Goal: Find specific page/section: Find specific page/section

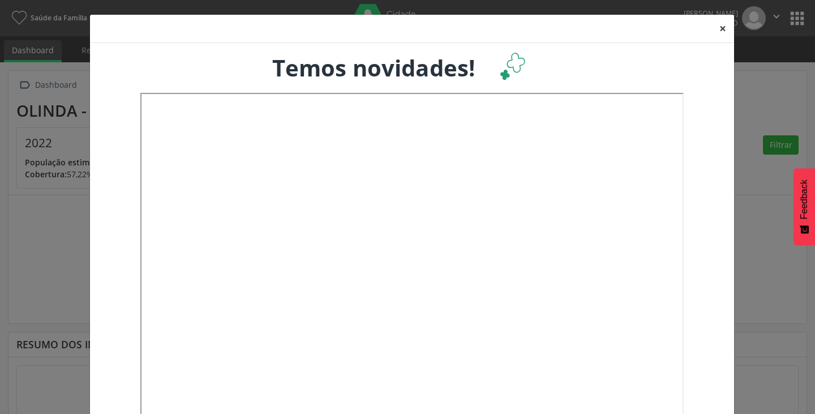
click at [722, 26] on button "×" at bounding box center [722, 29] width 23 height 28
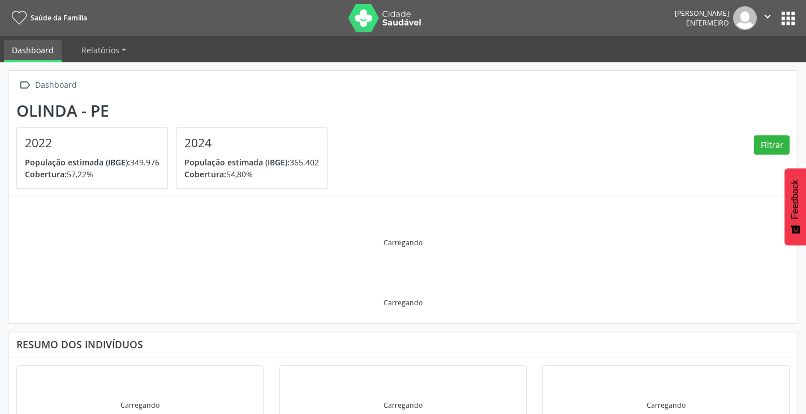
click at [794, 14] on button "apps" at bounding box center [788, 18] width 20 height 20
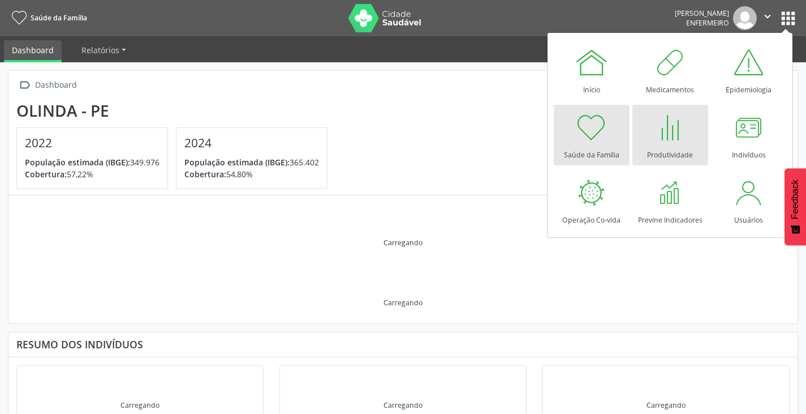
click at [660, 164] on link "Produtividade" at bounding box center [671, 135] width 76 height 61
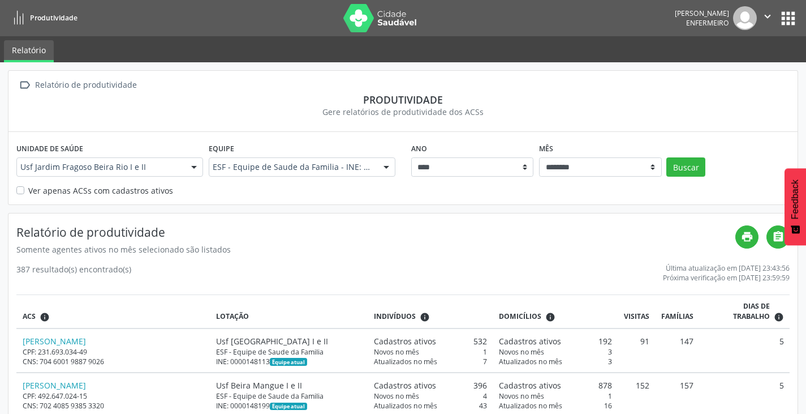
click at [28, 189] on label "Ver apenas ACSs com cadastros ativos" at bounding box center [100, 190] width 145 height 12
click at [693, 165] on button "Buscar" at bounding box center [685, 166] width 39 height 19
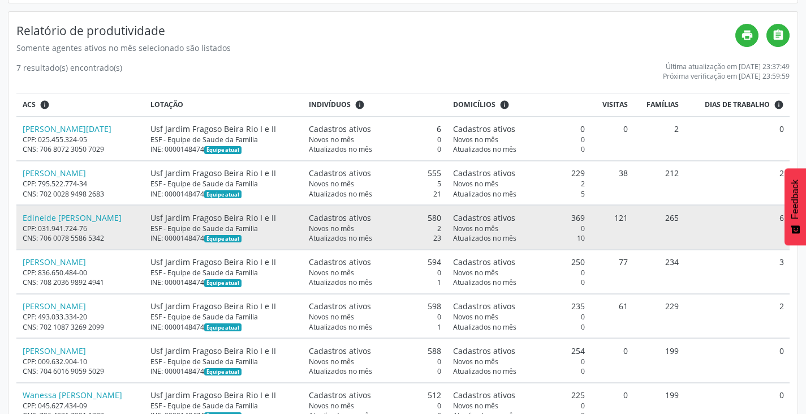
scroll to position [182, 0]
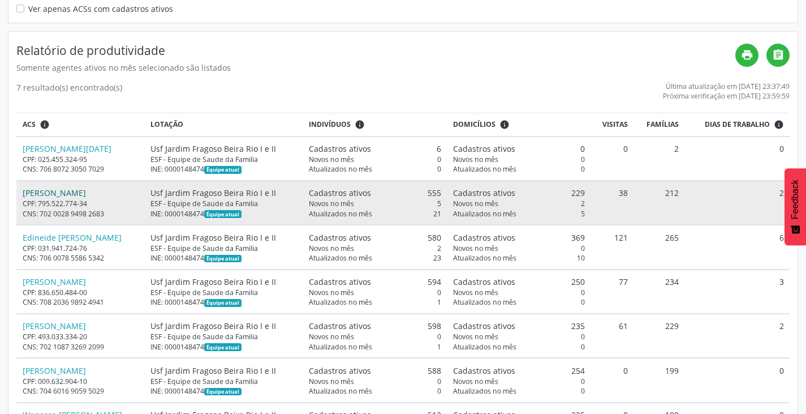
click at [47, 192] on link "[PERSON_NAME]" at bounding box center [54, 192] width 63 height 11
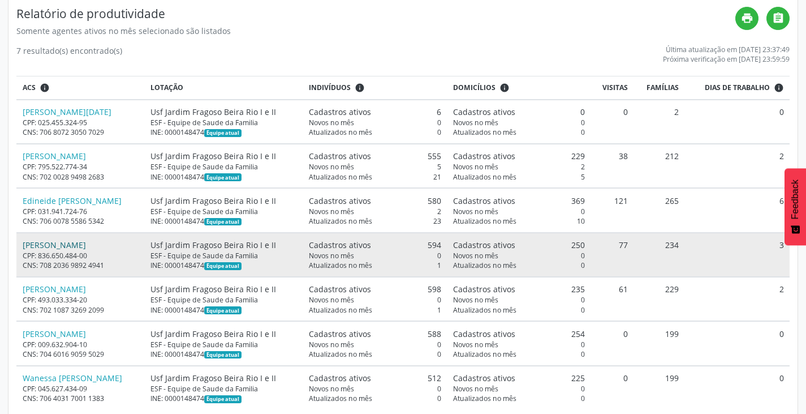
scroll to position [238, 0]
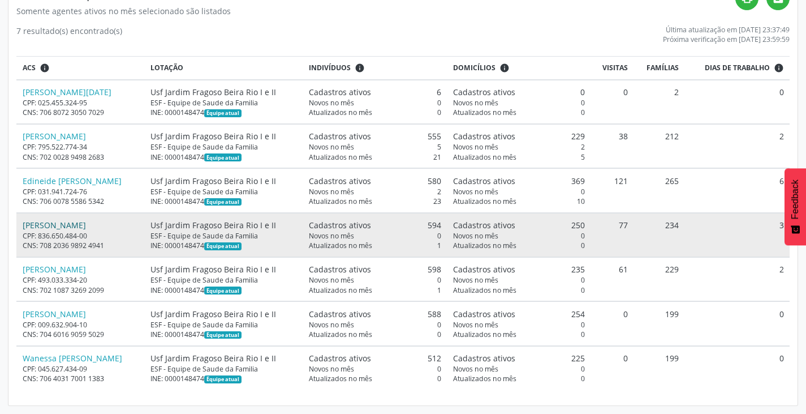
click at [71, 229] on link "[PERSON_NAME]" at bounding box center [54, 225] width 63 height 11
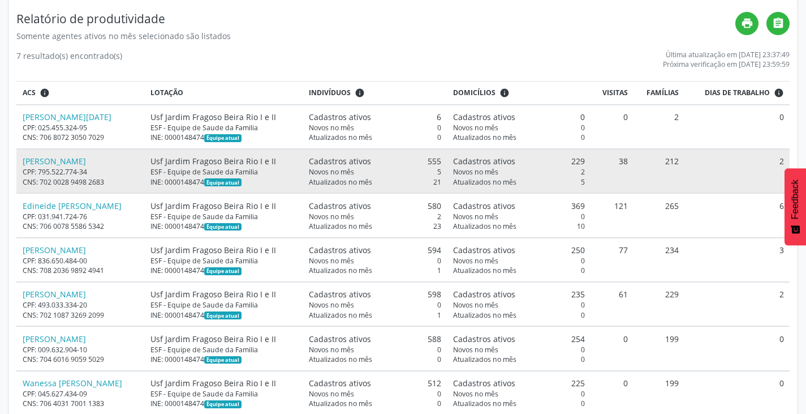
scroll to position [0, 0]
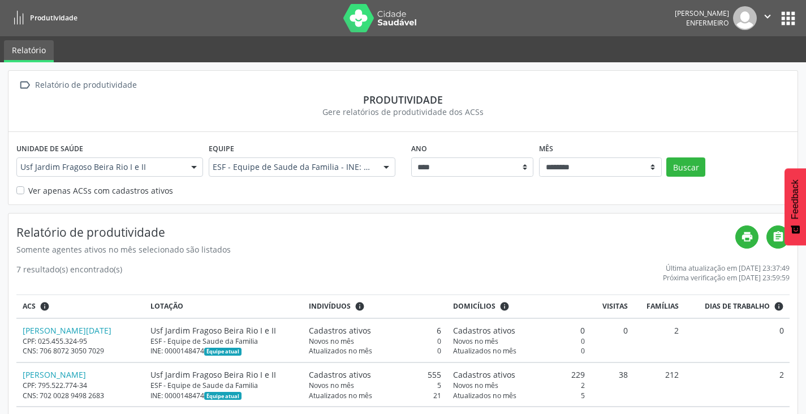
click at [775, 19] on button "" at bounding box center [767, 18] width 21 height 24
click at [799, 15] on nav "Produtividade [PERSON_NAME] Enfermeiro  Configurações Sair apps" at bounding box center [403, 18] width 806 height 36
click at [791, 18] on button "apps" at bounding box center [788, 18] width 20 height 20
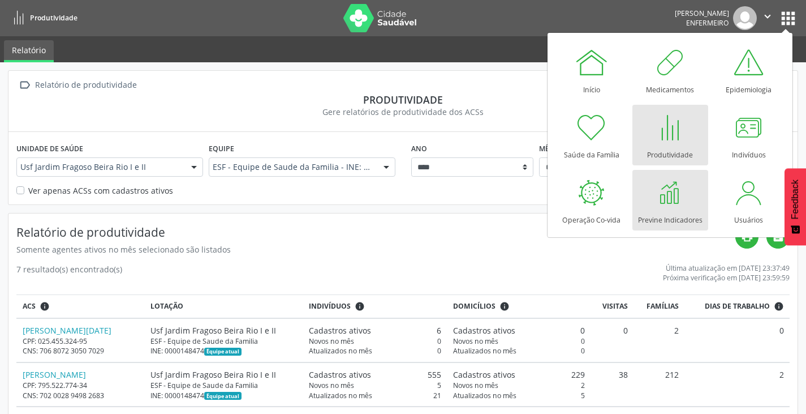
click at [665, 213] on div "Previne Indicadores" at bounding box center [670, 216] width 64 height 15
